Goal: Transaction & Acquisition: Purchase product/service

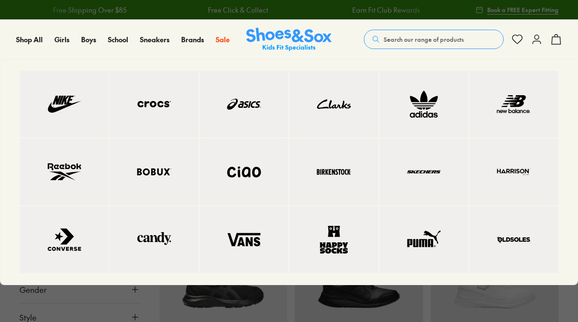
click at [241, 112] on img at bounding box center [244, 104] width 50 height 28
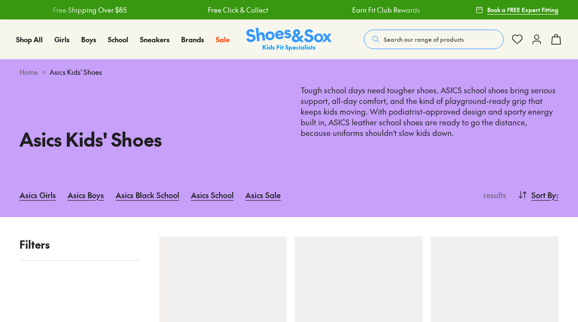
click at [328, 149] on p "Tough school days need tougher shoes. ASICS school shoes bring serious support,…" at bounding box center [430, 117] width 258 height 64
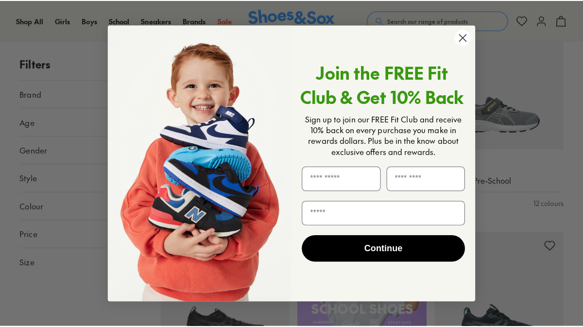
scroll to position [428, 0]
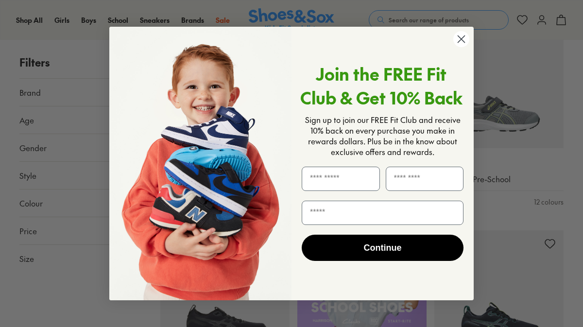
click at [458, 40] on circle "Close dialog" at bounding box center [461, 39] width 16 height 16
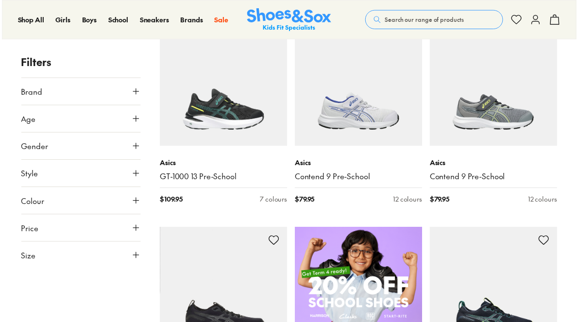
scroll to position [427, 0]
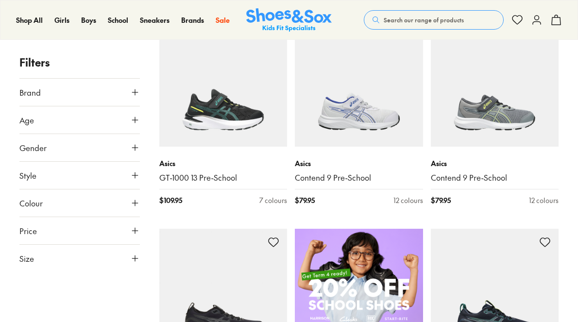
click at [130, 125] on icon at bounding box center [135, 120] width 10 height 10
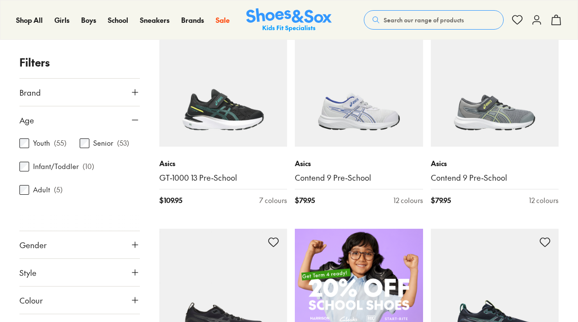
click at [130, 125] on icon at bounding box center [135, 120] width 10 height 10
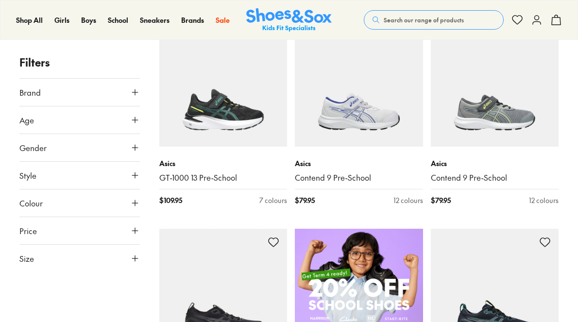
scroll to position [11, 0]
click at [130, 263] on icon at bounding box center [135, 258] width 10 height 10
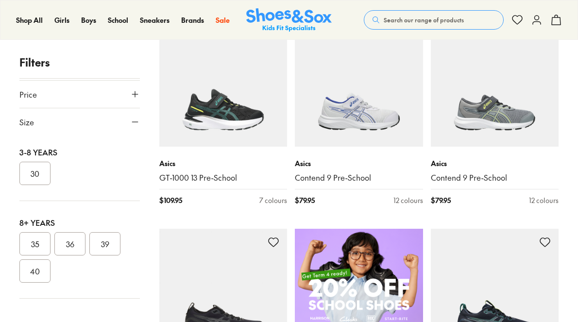
scroll to position [150, 0]
click at [47, 170] on button "30" at bounding box center [34, 173] width 31 height 23
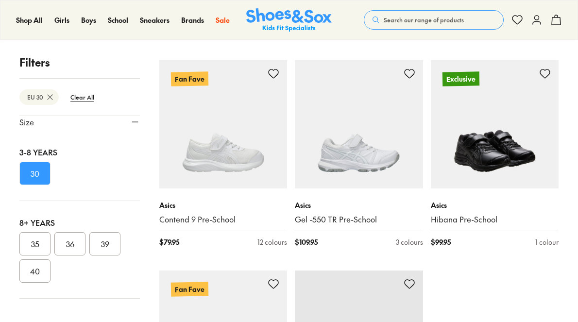
scroll to position [2067, 0]
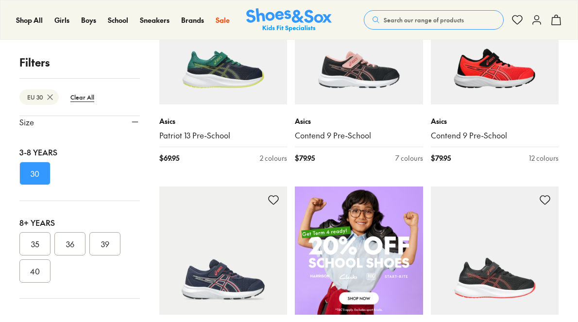
scroll to position [468, 0]
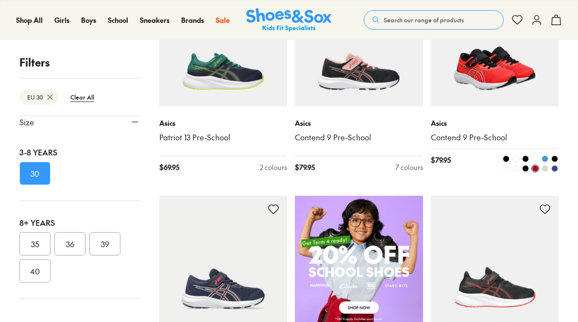
click at [506, 107] on img at bounding box center [495, 43] width 128 height 128
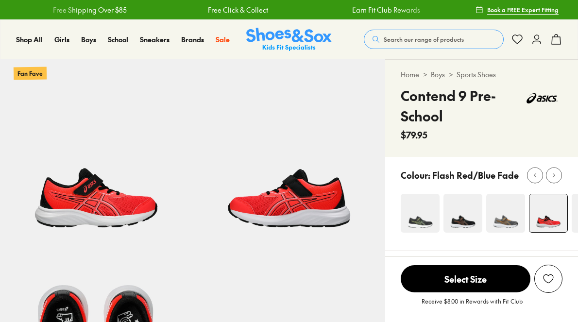
scroll to position [893, 0]
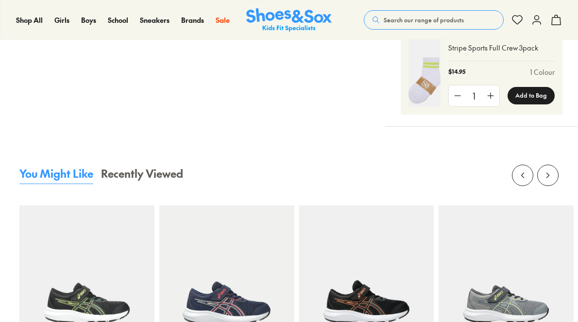
select select "*"
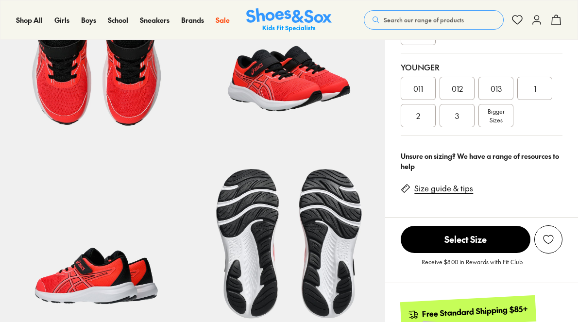
scroll to position [308, 0]
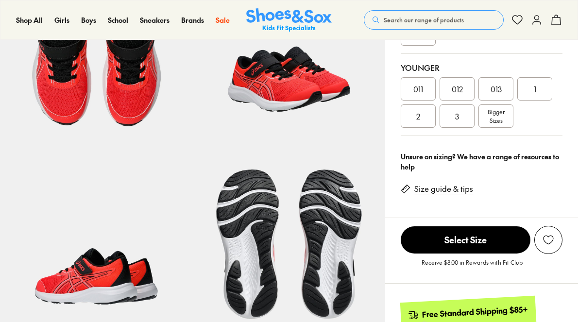
click at [548, 73] on div "Younger" at bounding box center [482, 68] width 162 height 12
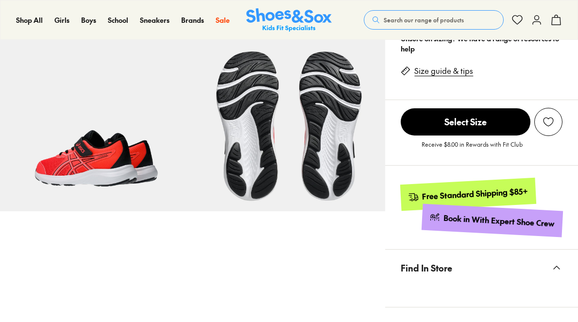
scroll to position [426, 0]
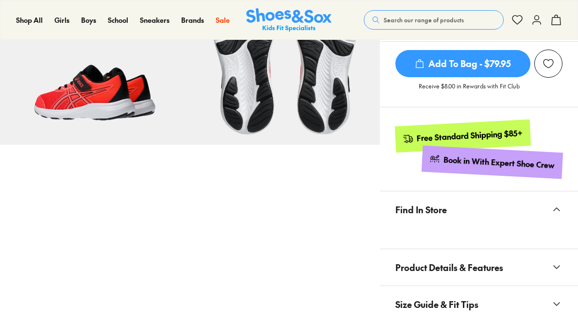
scroll to position [492, 0]
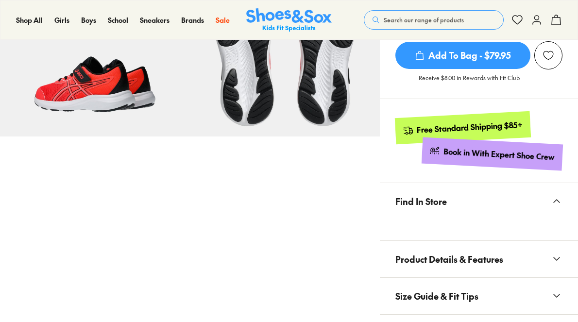
click at [480, 69] on span "Add To Bag - $79.95" at bounding box center [462, 55] width 135 height 27
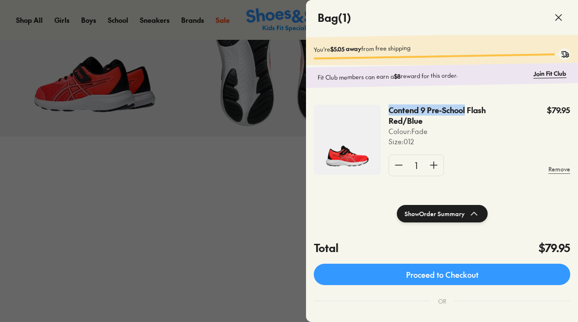
drag, startPoint x: 403, startPoint y: 133, endPoint x: 500, endPoint y: 135, distance: 96.6
click at [495, 126] on p "Contend 9 Pre-School Flash Red/Blue" at bounding box center [441, 115] width 106 height 21
copy p "Contend 9 Pre-School"
